Goal: Task Accomplishment & Management: Complete application form

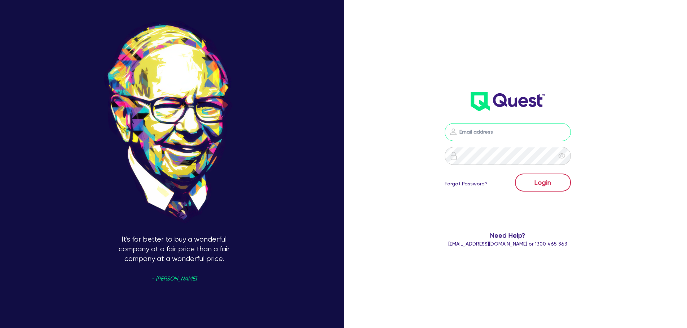
type input "jon.guiriba@quest.finance"
click at [534, 186] on button "Login" at bounding box center [543, 183] width 56 height 18
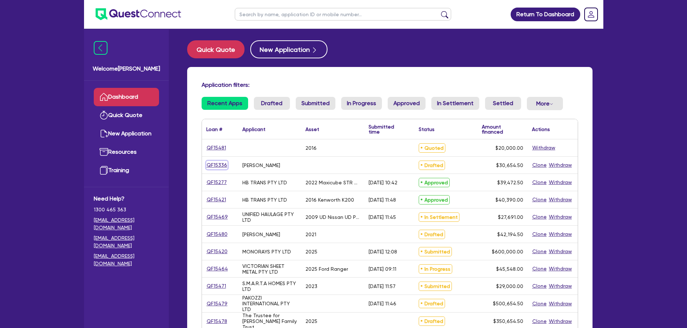
click at [221, 162] on link "QF15336" at bounding box center [216, 165] width 21 height 8
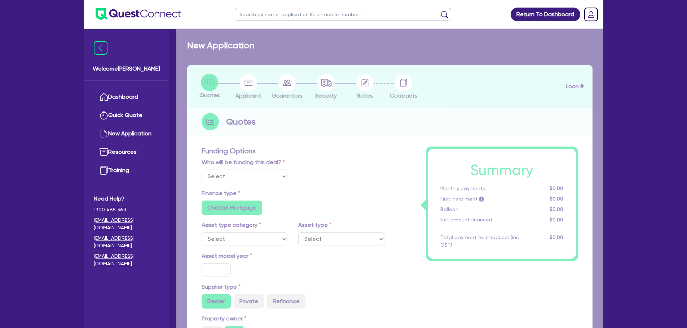
select select "Other"
radio input "false"
radio input "true"
type input "30,000"
type input "4"
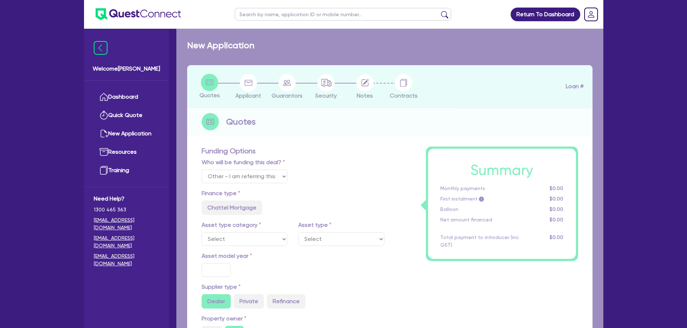
type input "1,226.18"
type input "17.95"
radio input "true"
select select "Other"
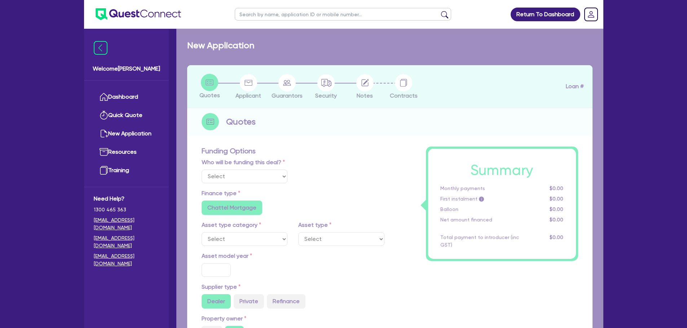
select select "CARS_AND_LIGHT_TRUCKS"
type input "2021"
type input "46,000"
type input "13,000"
type input "7,000"
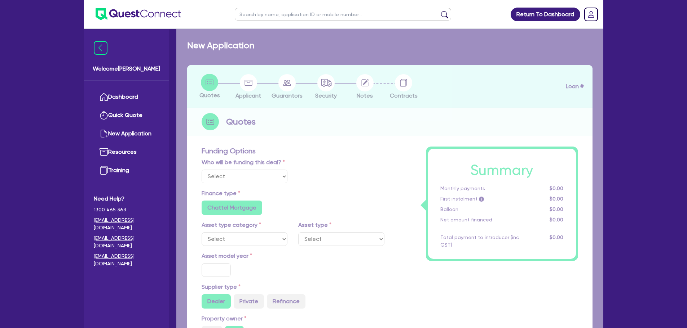
radio input "false"
type input "8.99"
type input "1,400"
radio input "true"
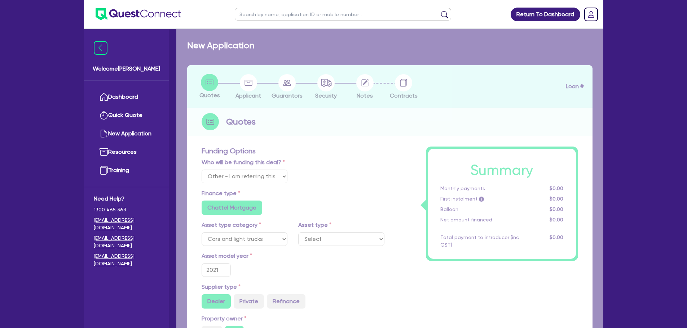
select select "PASSENGER_VEHICLES"
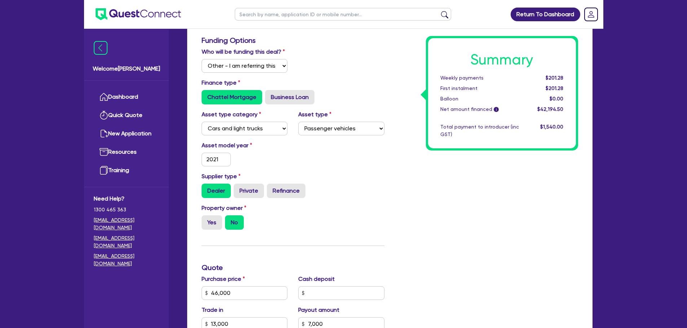
scroll to position [8, 0]
